Goal: Transaction & Acquisition: Purchase product/service

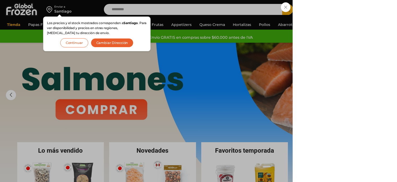
click at [366, 11] on div "0 Carrito 0 0 Shopping Cart Shopping cart (0) Subtotal $ 0 Total con descuentos…" at bounding box center [379, 9] width 26 height 12
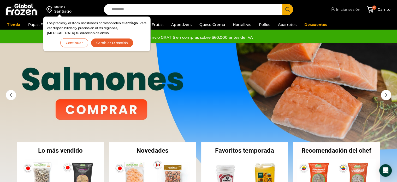
click at [344, 8] on span "Iniciar sesión" at bounding box center [348, 9] width 26 height 5
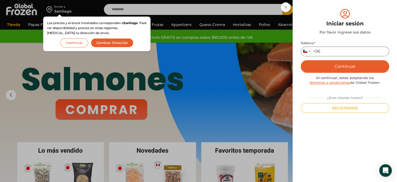
click at [332, 51] on input "Teléfono *" at bounding box center [345, 51] width 89 height 10
type input "*********"
click at [334, 66] on button "Continuar" at bounding box center [345, 66] width 89 height 13
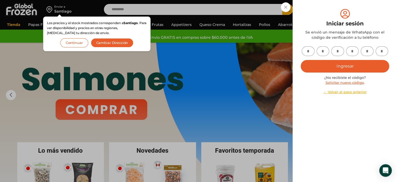
click at [310, 53] on input "text" at bounding box center [308, 51] width 13 height 10
type input "*"
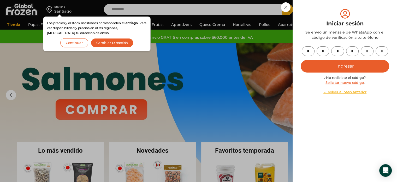
type input "*"
click at [337, 64] on button "Ingresar" at bounding box center [345, 66] width 89 height 13
click at [335, 68] on button "Ingresar" at bounding box center [345, 66] width 89 height 13
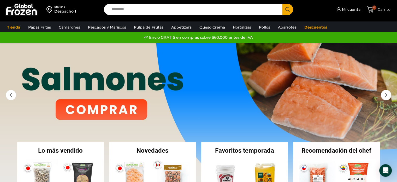
click at [381, 10] on span "Carrito" at bounding box center [384, 9] width 14 height 5
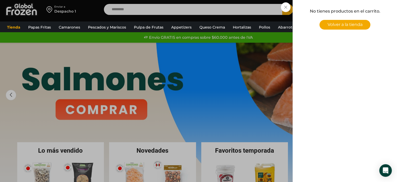
click at [366, 4] on div "0 Carrito 0 0 Shopping Cart No tienes productos en el carrito. Volver a la tien…" at bounding box center [379, 9] width 26 height 12
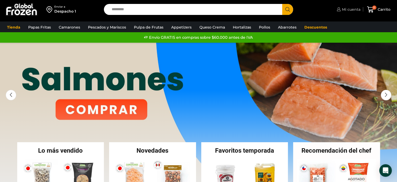
click at [344, 11] on span "Mi cuenta" at bounding box center [351, 9] width 20 height 5
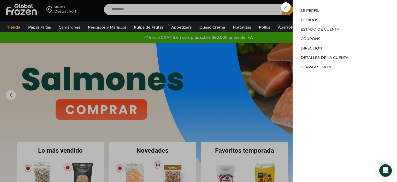
click at [311, 30] on link "Estado de Cuenta" at bounding box center [320, 29] width 39 height 5
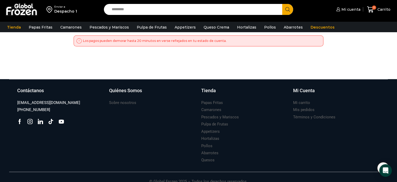
scroll to position [370, 0]
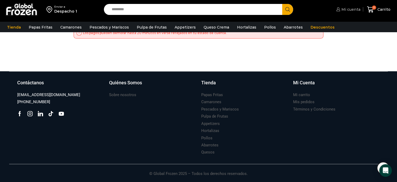
click at [346, 7] on span "Mi cuenta" at bounding box center [350, 9] width 20 height 5
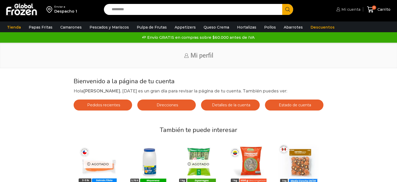
click at [345, 8] on span "Mi cuenta" at bounding box center [350, 9] width 20 height 5
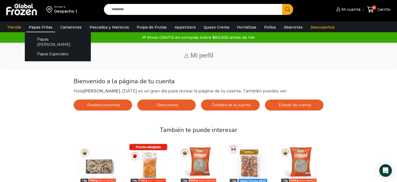
click at [39, 28] on link "Papas Fritas" at bounding box center [40, 27] width 29 height 10
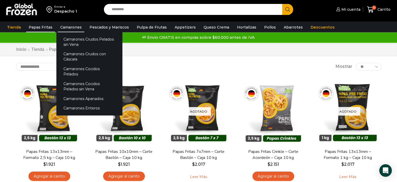
click at [72, 27] on link "Camarones" at bounding box center [71, 27] width 27 height 10
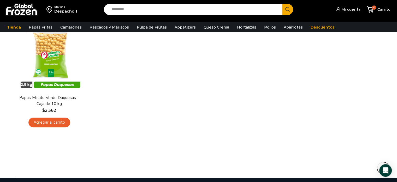
scroll to position [142, 0]
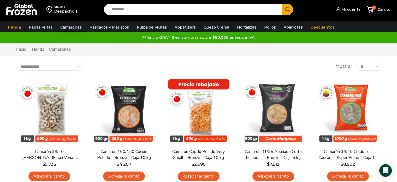
click at [354, 25] on div "Tienda Papas Fritas Papas Bastón Papas Especiales Camarones Camarones Crudos Pe…" at bounding box center [198, 27] width 402 height 10
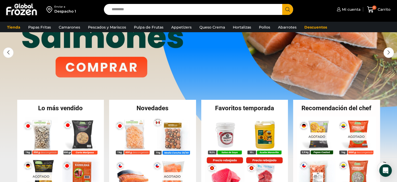
scroll to position [26, 0]
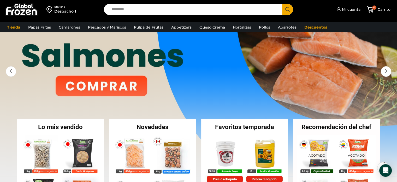
click at [156, 9] on input "Search input" at bounding box center [194, 9] width 171 height 11
click at [282, 4] on button "Search" at bounding box center [287, 9] width 11 height 11
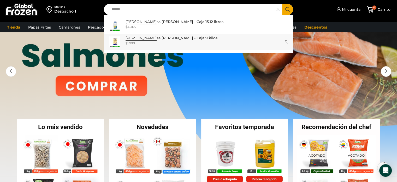
click at [146, 40] on p "Mayone sa Traverso - Caja 9 kilos" at bounding box center [172, 38] width 92 height 6
type input "**********"
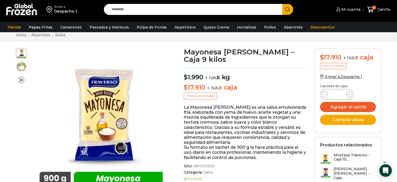
scroll to position [26, 0]
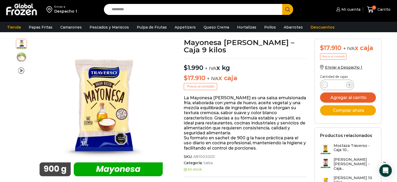
click at [351, 82] on span at bounding box center [349, 84] width 6 height 6
type input "*"
click at [374, 6] on span "0" at bounding box center [374, 7] width 4 height 4
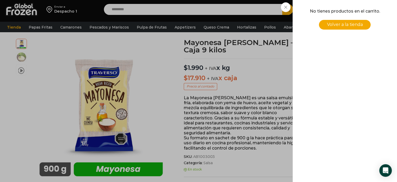
click at [366, 9] on div "0 Carrito 0 0 Shopping Cart No tienes productos en el carrito. Volver a la tien…" at bounding box center [379, 9] width 26 height 12
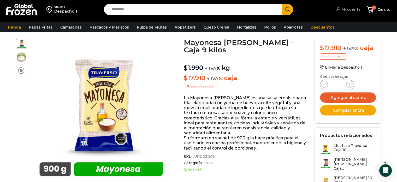
click at [354, 8] on span "Mi cuenta" at bounding box center [350, 9] width 20 height 5
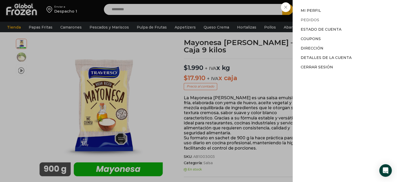
click at [315, 20] on link "Pedidos" at bounding box center [310, 19] width 19 height 5
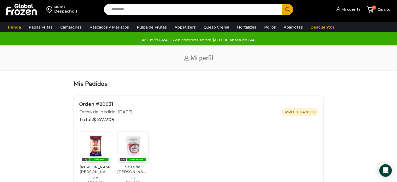
scroll to position [52, 0]
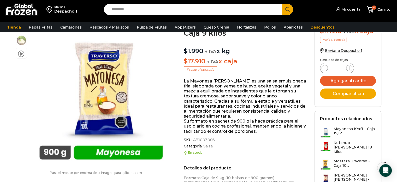
scroll to position [52, 0]
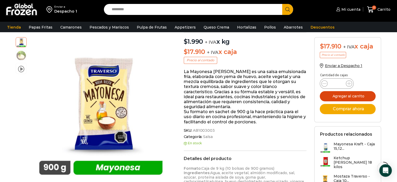
click at [353, 95] on button "Agregar al carrito" at bounding box center [348, 96] width 56 height 10
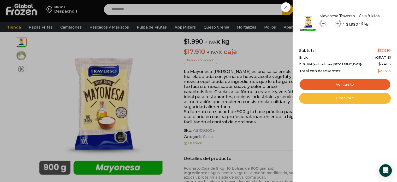
click at [333, 99] on link "Checkout" at bounding box center [345, 97] width 92 height 11
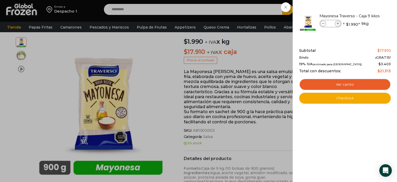
click at [366, 6] on div "1 Carrito 1 1 Shopping Cart *" at bounding box center [379, 9] width 26 height 12
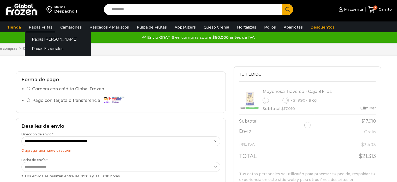
click at [38, 25] on link "Papas Fritas" at bounding box center [40, 27] width 29 height 10
select select "*"
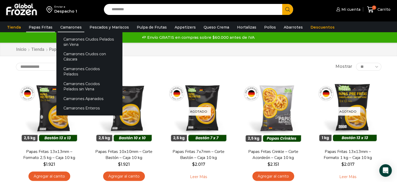
click at [76, 30] on link "Camarones" at bounding box center [71, 27] width 27 height 10
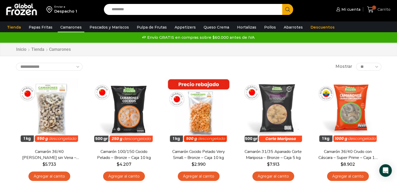
click at [376, 9] on span "1" at bounding box center [371, 9] width 9 height 7
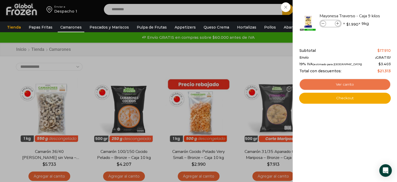
click at [363, 86] on link "Ver carrito" at bounding box center [345, 84] width 92 height 12
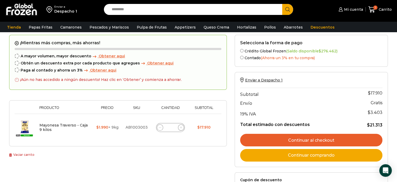
click at [300, 141] on link "Continuar al checkout" at bounding box center [311, 139] width 142 height 13
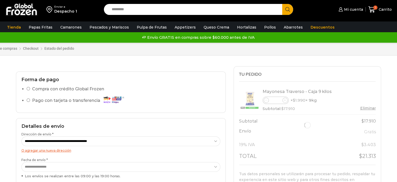
select select "*"
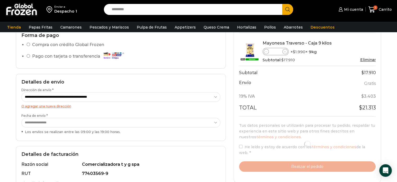
scroll to position [104, 0]
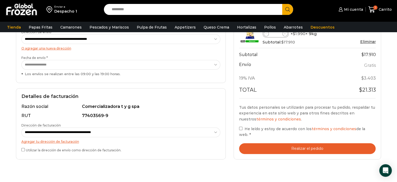
click at [292, 149] on button "Realizar el pedido" at bounding box center [307, 148] width 137 height 11
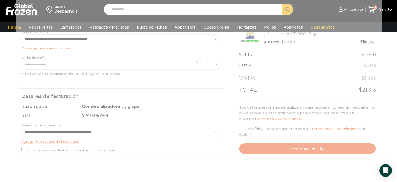
click at [309, 171] on div "Carrito de compras Checkout Estado del pedido ¿Tenés un cupón de descuento? Hac…" at bounding box center [198, 62] width 373 height 242
